Goal: Task Accomplishment & Management: Complete application form

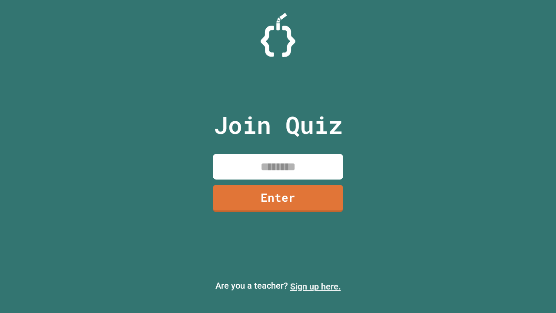
click at [316, 286] on link "Sign up here." at bounding box center [315, 286] width 51 height 10
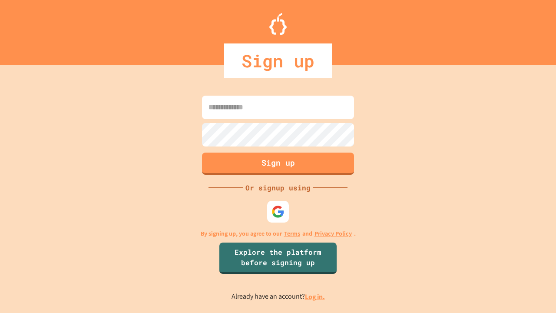
click at [316, 296] on link "Log in." at bounding box center [315, 296] width 20 height 9
